Goal: Task Accomplishment & Management: Complete application form

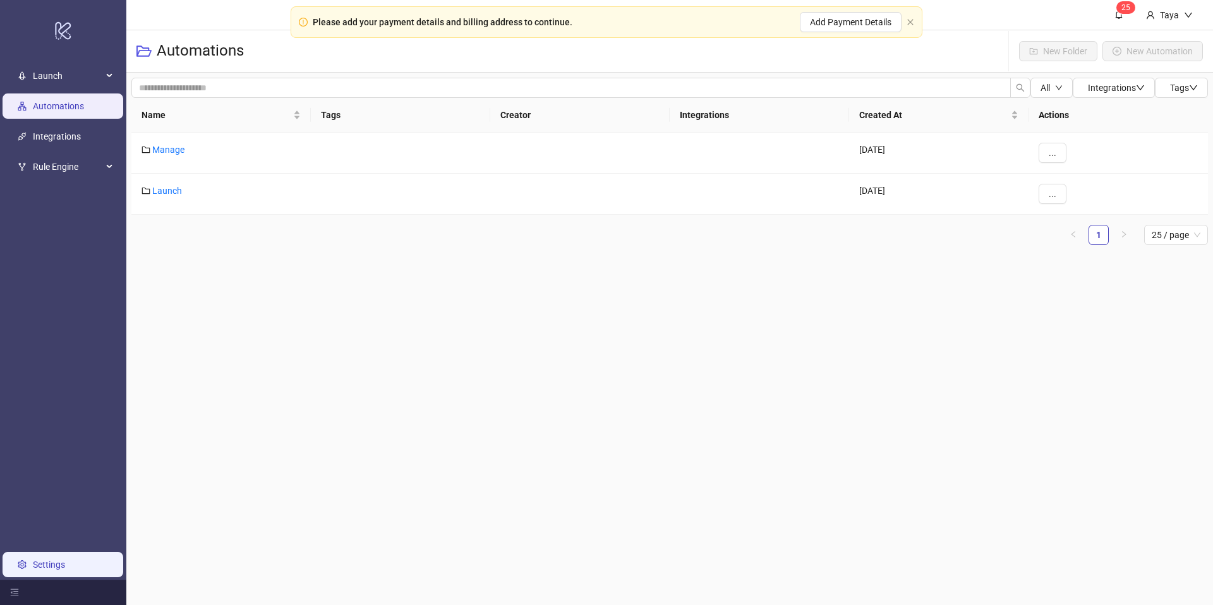
click at [49, 568] on link "Settings" at bounding box center [49, 565] width 32 height 10
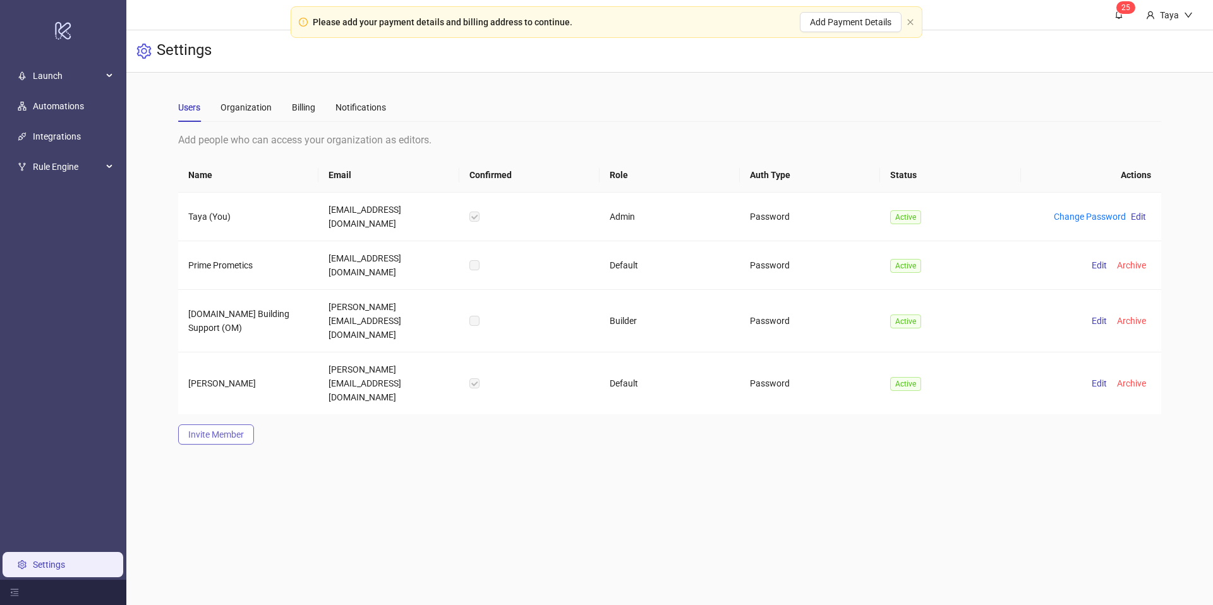
click at [209, 430] on span "Invite Member" at bounding box center [216, 435] width 56 height 10
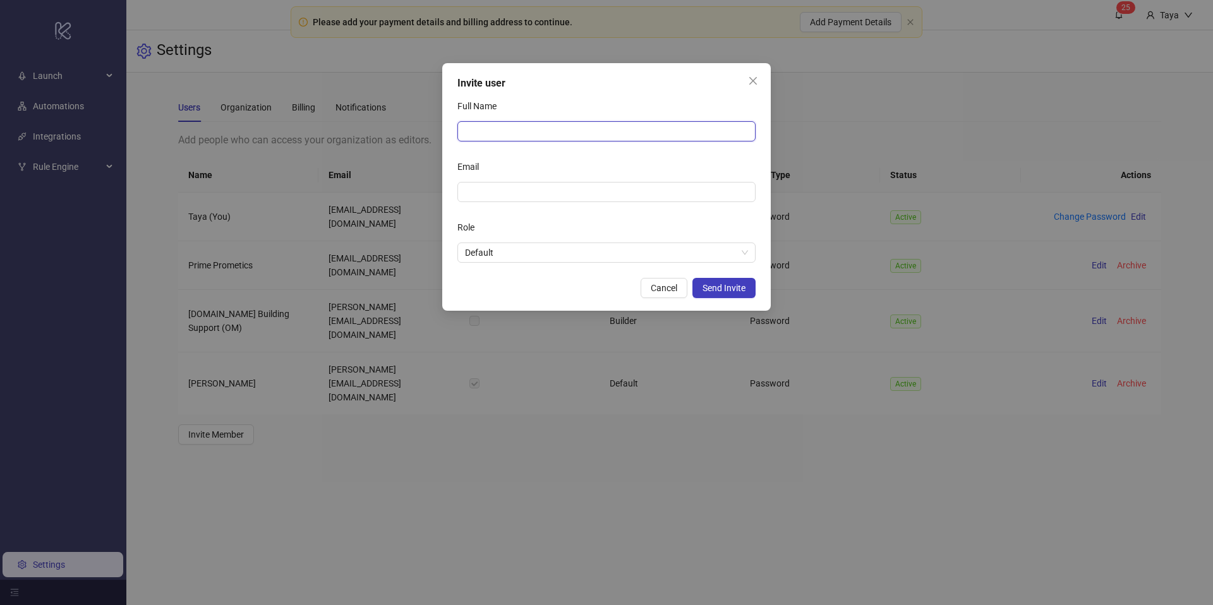
click at [534, 121] on input "Full Name" at bounding box center [607, 131] width 298 height 20
type input "*******"
click at [538, 197] on input "Email" at bounding box center [605, 192] width 281 height 14
click at [561, 254] on span "Default" at bounding box center [606, 252] width 283 height 19
type input "**********"
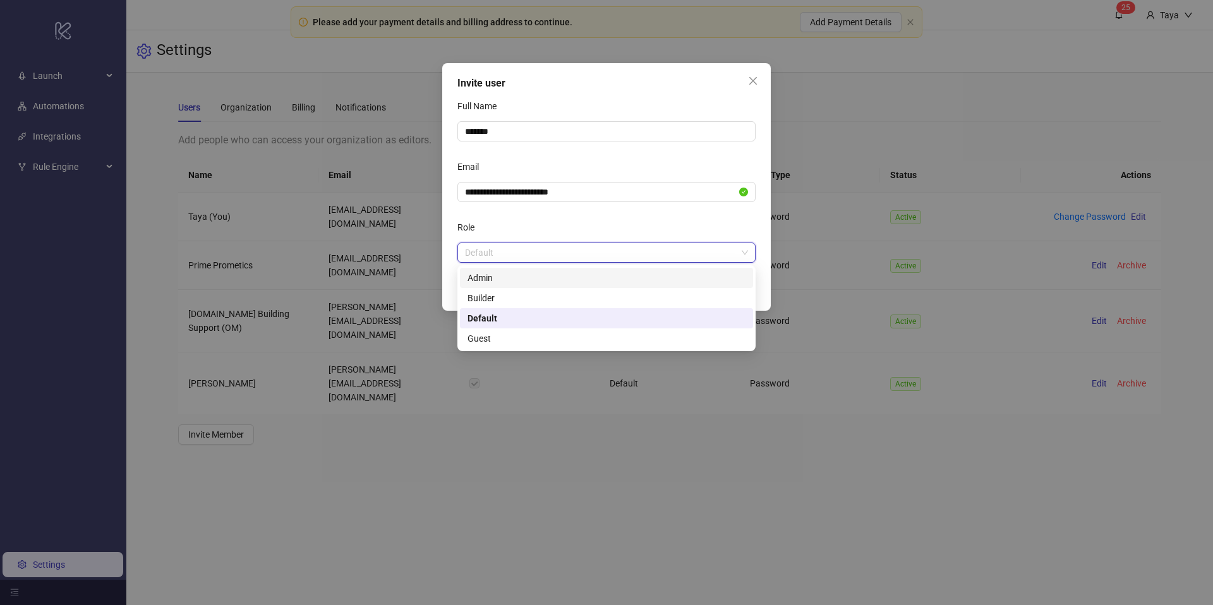
click at [551, 272] on div "Admin" at bounding box center [607, 278] width 278 height 14
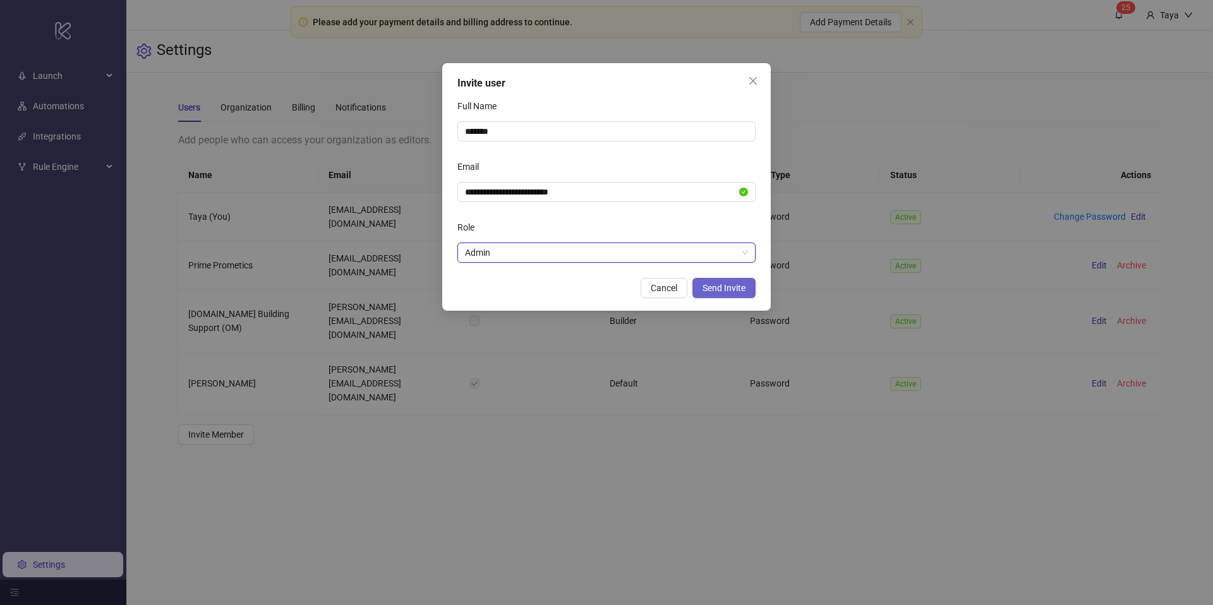
click at [726, 289] on span "Send Invite" at bounding box center [724, 288] width 43 height 10
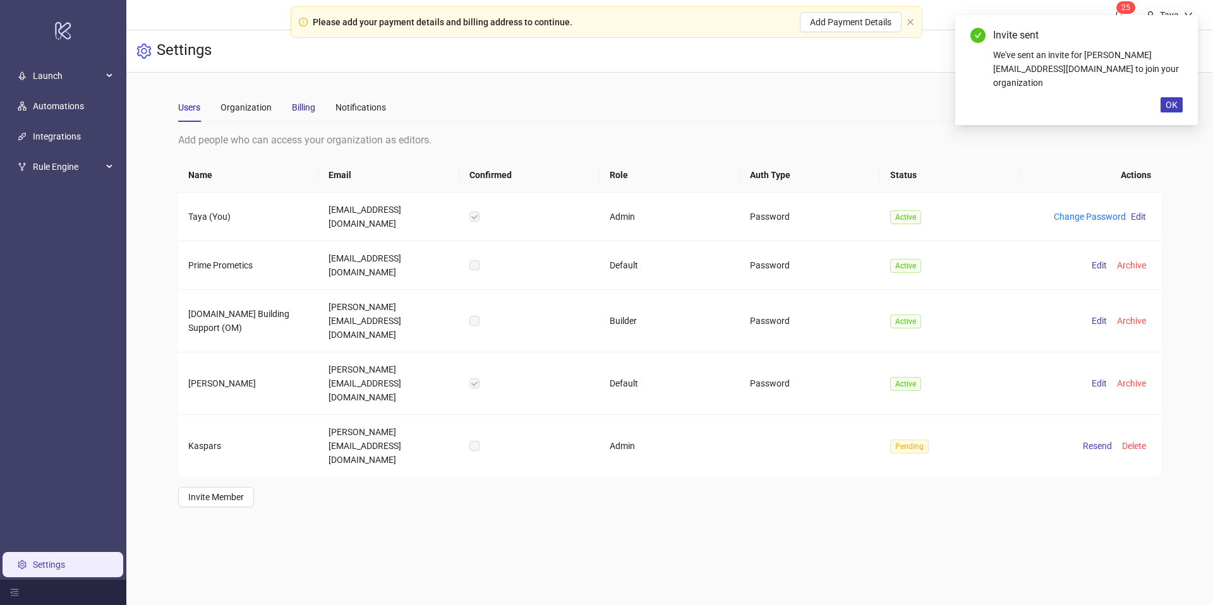
click at [301, 107] on div "Billing" at bounding box center [303, 107] width 23 height 14
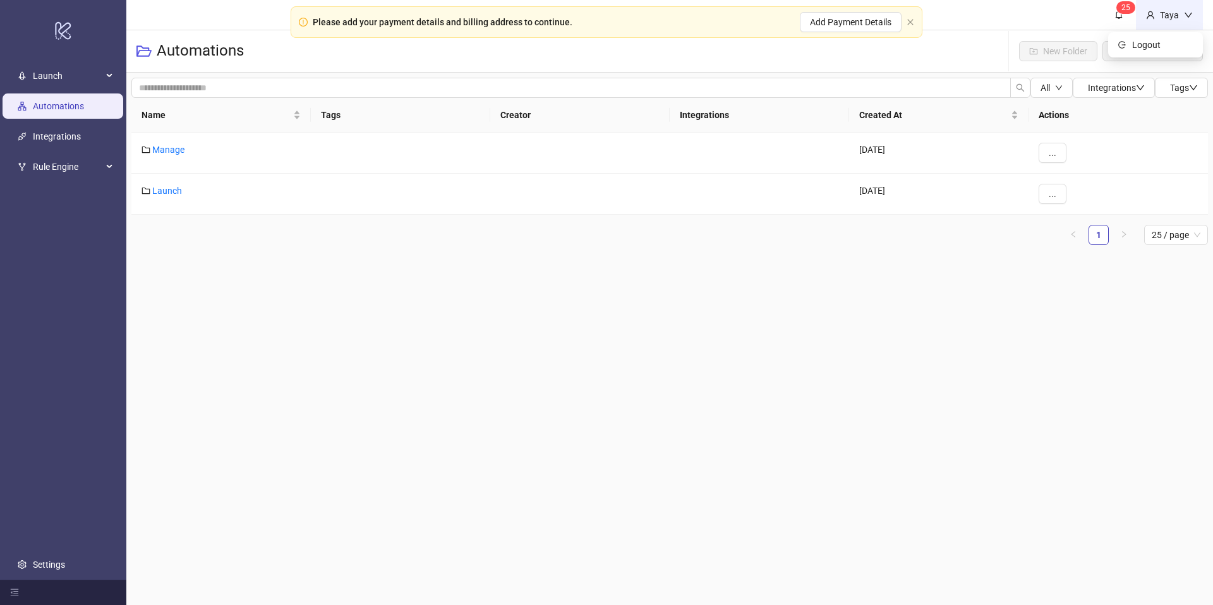
click at [1164, 17] on div "Taya" at bounding box center [1169, 15] width 29 height 14
click at [54, 562] on link "Settings" at bounding box center [49, 565] width 32 height 10
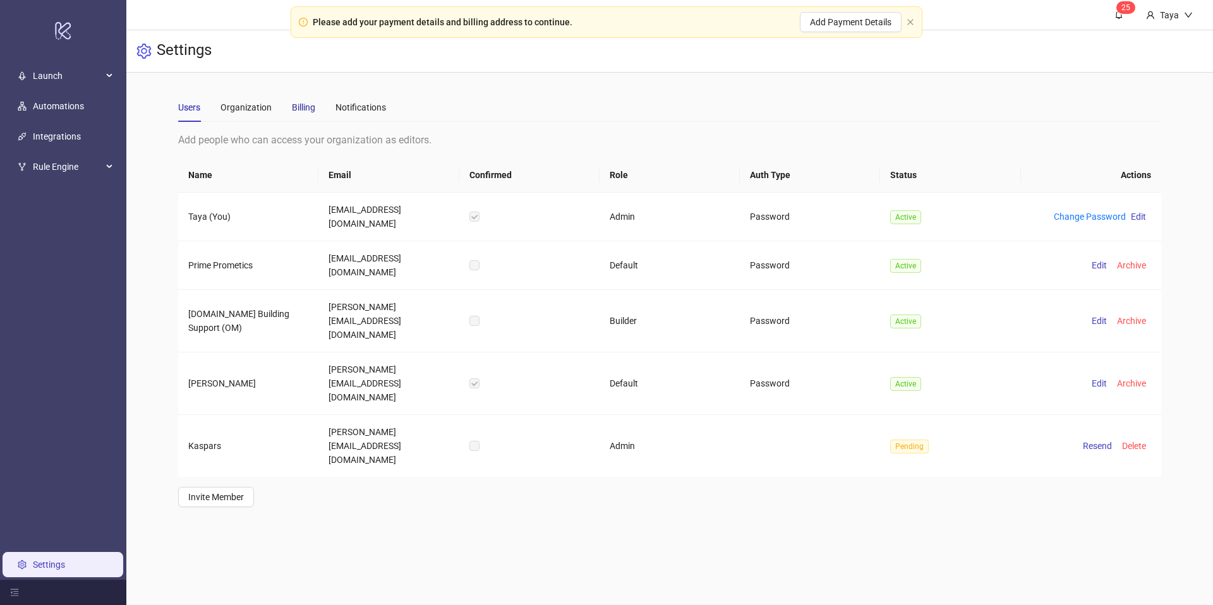
click at [312, 106] on div "Billing" at bounding box center [303, 107] width 23 height 14
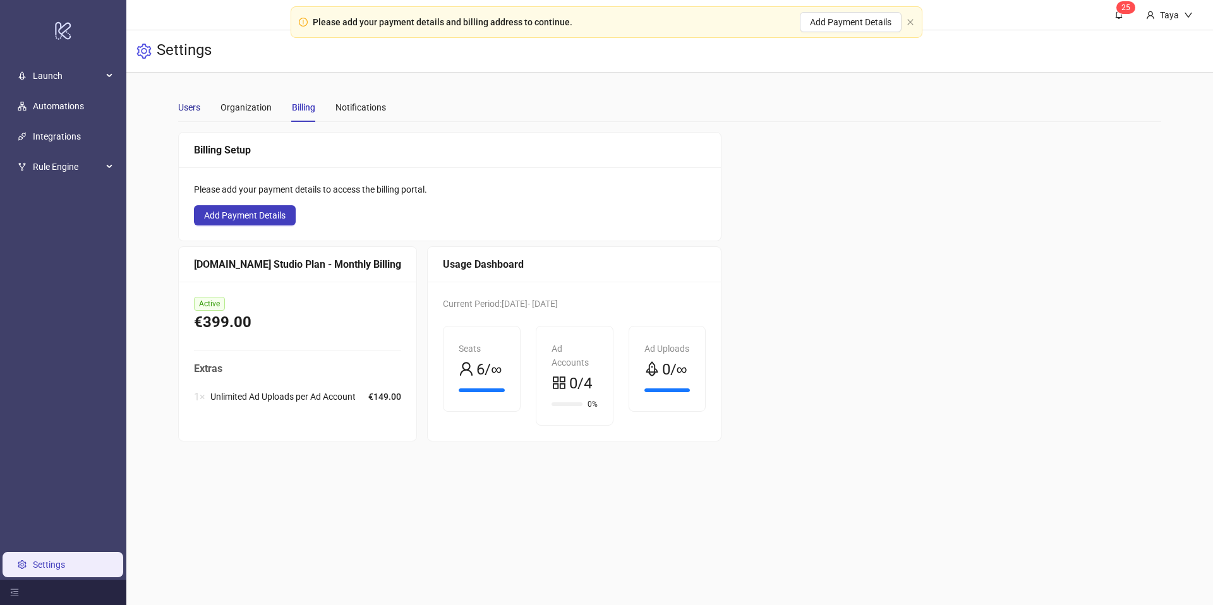
click at [185, 106] on div "Users" at bounding box center [189, 107] width 22 height 14
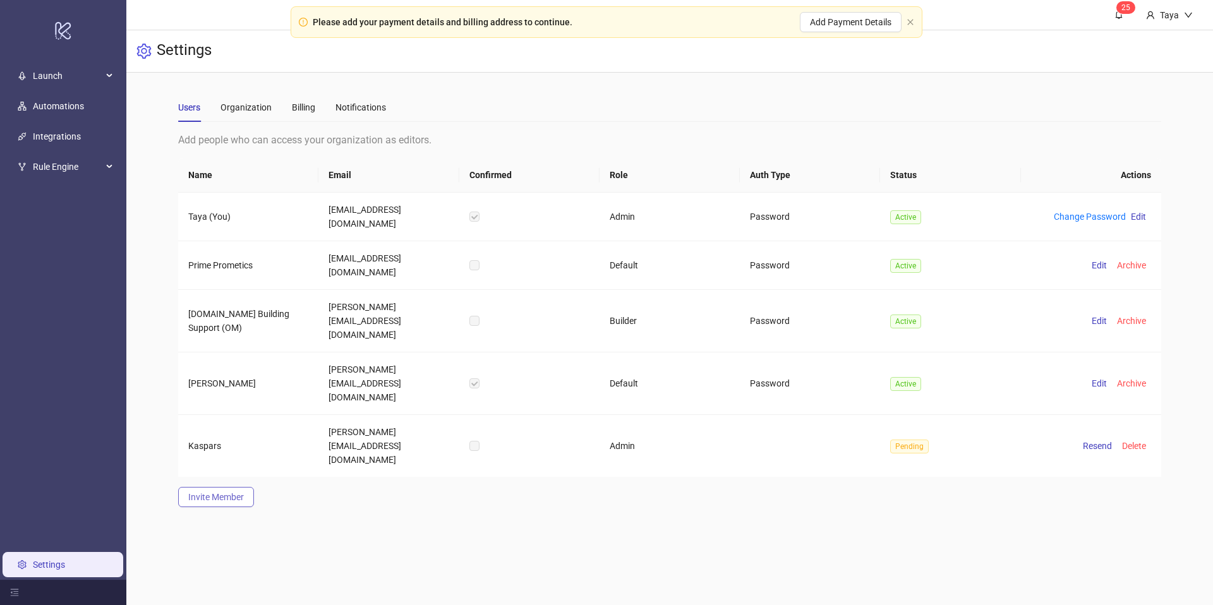
click at [222, 492] on span "Invite Member" at bounding box center [216, 497] width 56 height 10
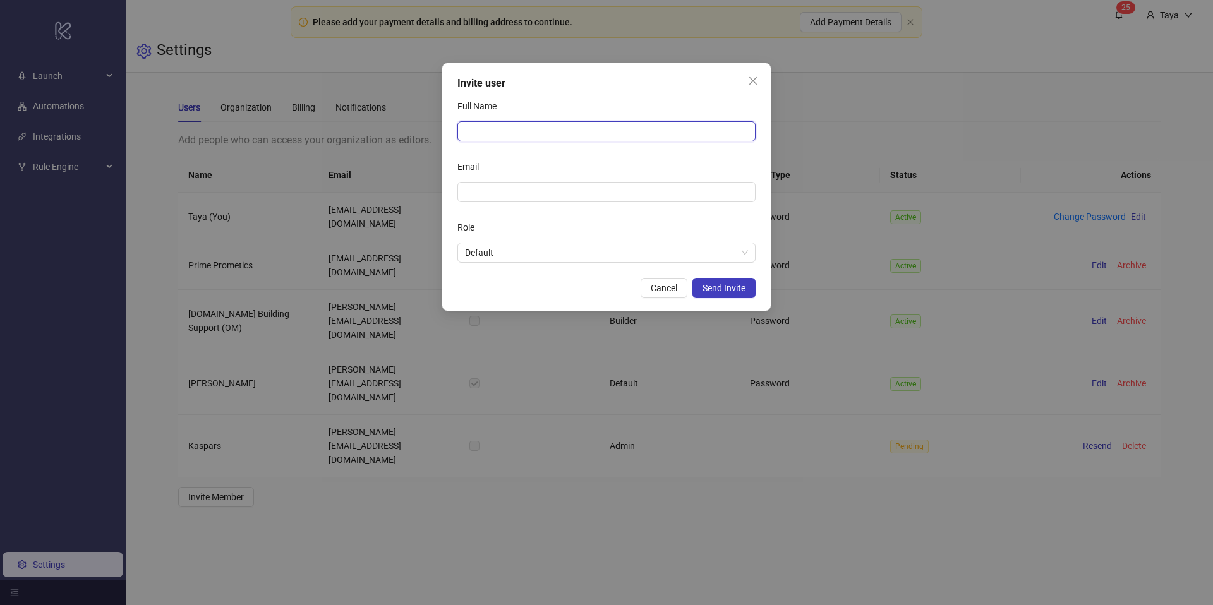
click at [510, 130] on input "Full Name" at bounding box center [607, 131] width 298 height 20
type input "******"
click at [513, 193] on input "Email" at bounding box center [605, 192] width 281 height 14
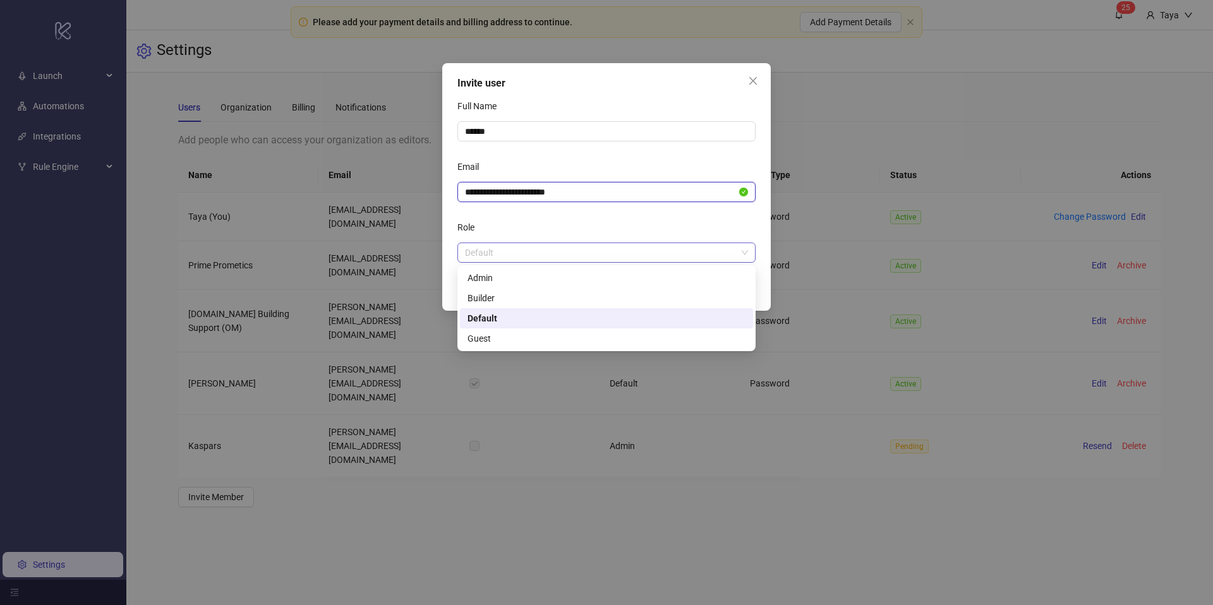
click at [689, 262] on span "Default" at bounding box center [606, 252] width 283 height 19
type input "**********"
click at [589, 276] on div "Admin" at bounding box center [607, 278] width 278 height 14
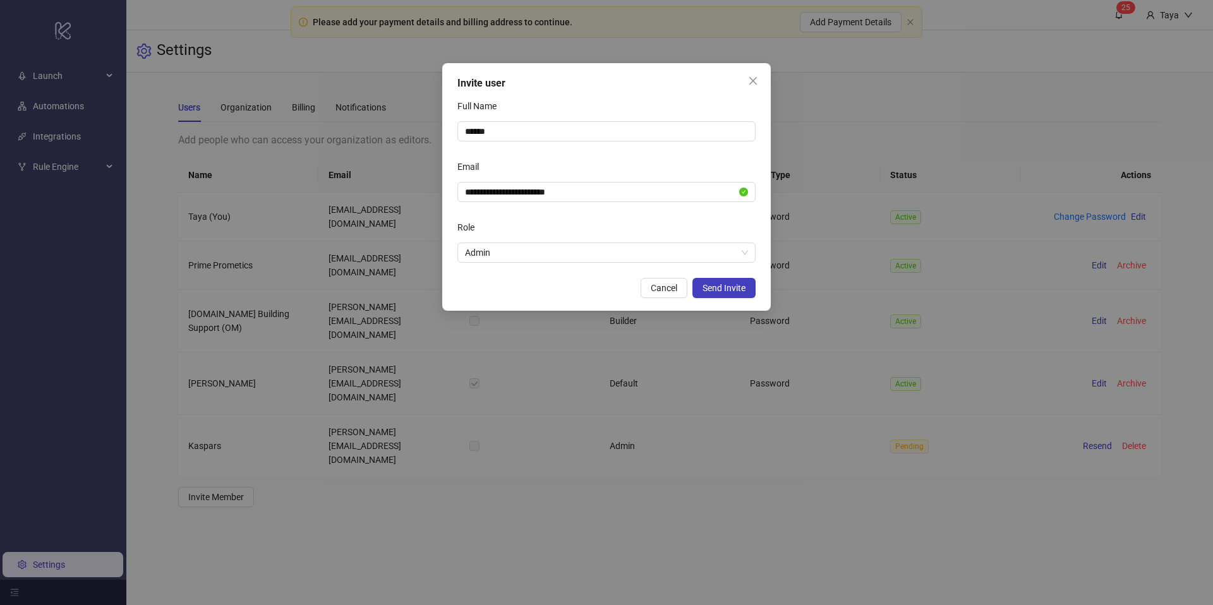
click at [633, 164] on div "Email" at bounding box center [607, 169] width 298 height 25
click at [728, 289] on span "Send Invite" at bounding box center [724, 288] width 43 height 10
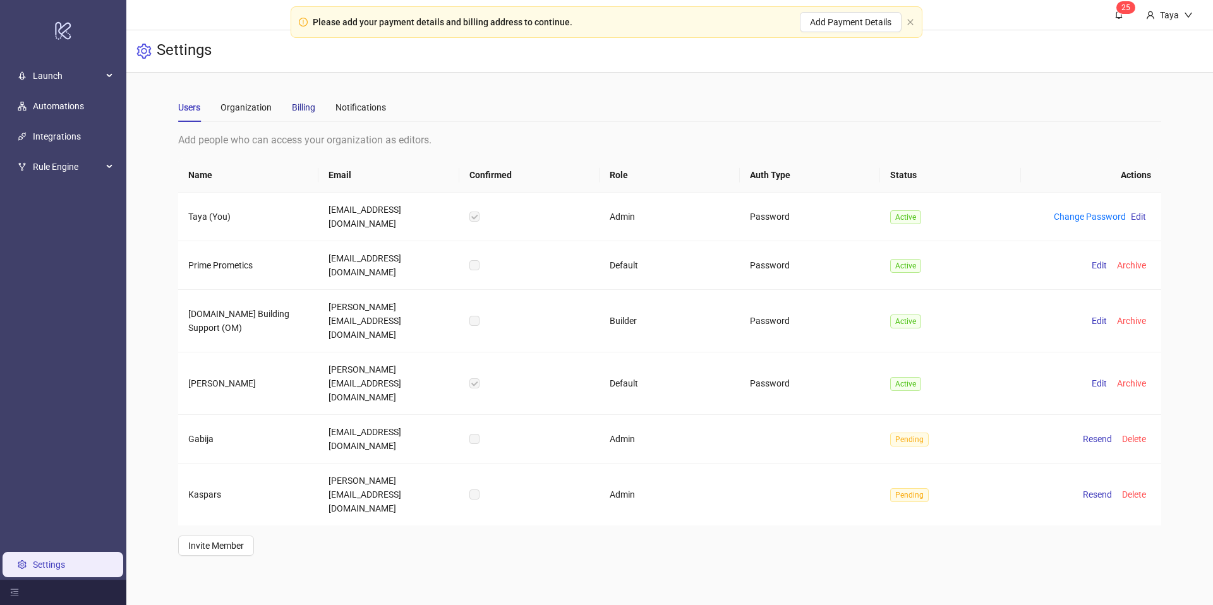
click at [305, 107] on div "Billing" at bounding box center [303, 107] width 23 height 14
